Goal: Task Accomplishment & Management: Complete application form

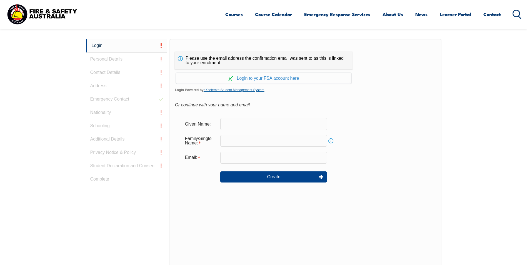
scroll to position [148, 0]
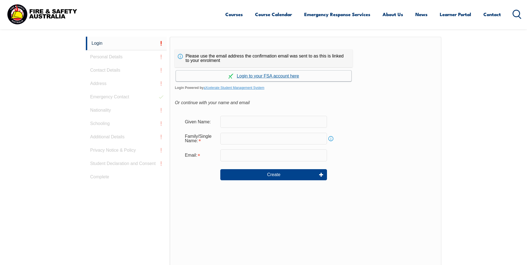
click at [258, 76] on link "Continue with aXcelerate" at bounding box center [264, 76] width 176 height 11
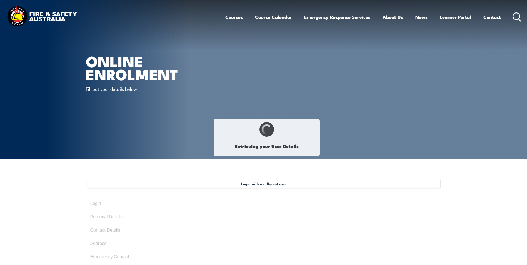
select select "Mr"
type input "Robert"
type input "Rob"
type input "Michael"
type input "Sutcliffe"
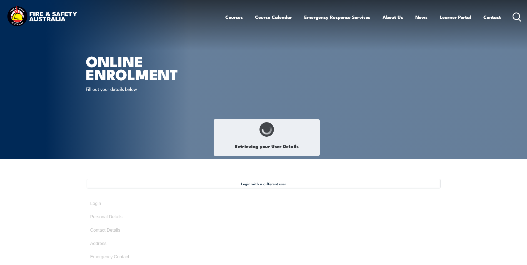
type input "July 1, 1991"
type input "44843QEYX5"
select select "M"
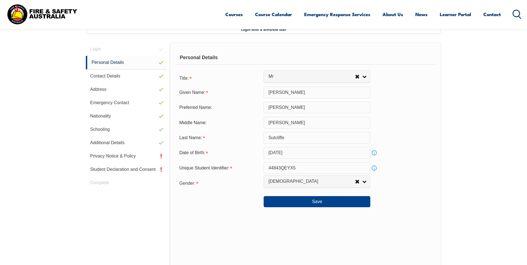
scroll to position [163, 0]
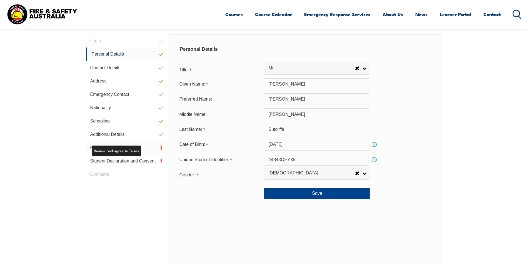
click at [110, 153] on link "Privacy Notice & Policy" at bounding box center [126, 147] width 81 height 13
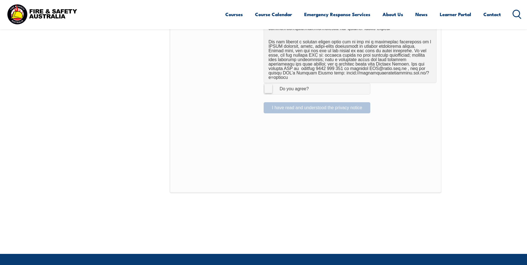
scroll to position [374, 0]
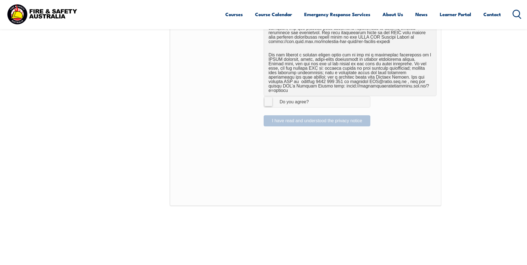
click at [269, 96] on label "I Agree Do you agree?" at bounding box center [317, 101] width 107 height 11
click at [313, 96] on input "I Agree Do you agree?" at bounding box center [317, 101] width 9 height 11
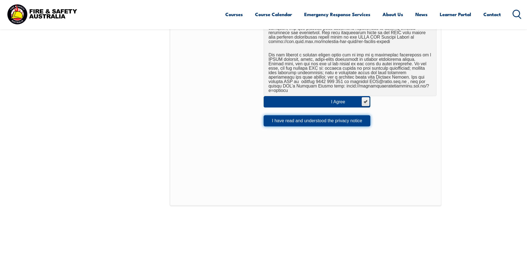
click at [285, 115] on button "I have read and understood the privacy notice" at bounding box center [317, 120] width 107 height 11
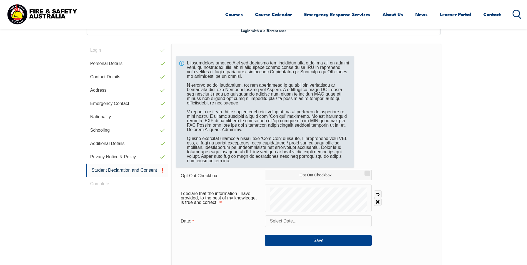
scroll to position [207, 0]
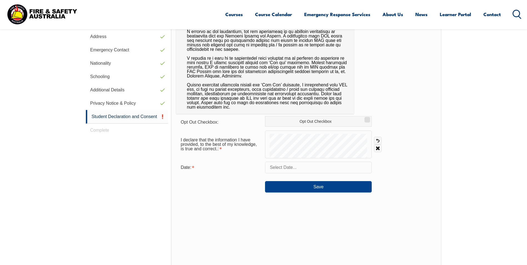
click at [282, 168] on input "text" at bounding box center [318, 168] width 107 height 12
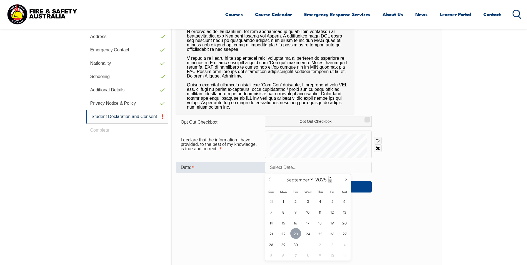
click at [294, 232] on span "23" at bounding box center [295, 233] width 11 height 11
type input "September 23, 2025"
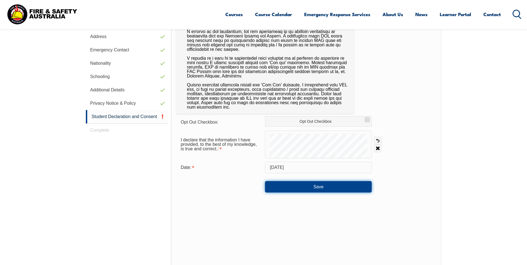
click at [320, 186] on button "Save" at bounding box center [318, 186] width 107 height 11
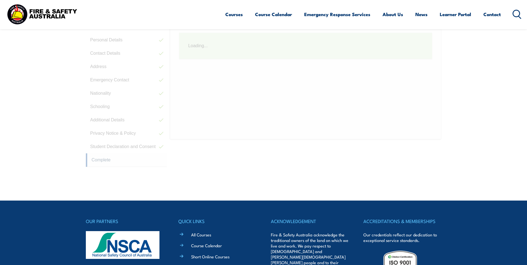
scroll to position [151, 0]
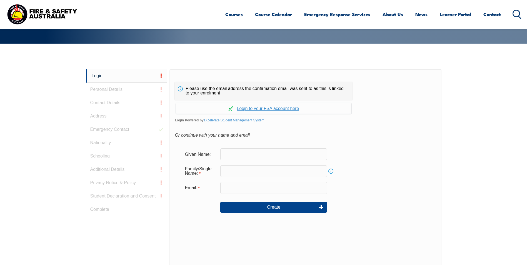
scroll to position [148, 0]
